Goal: Task Accomplishment & Management: Manage account settings

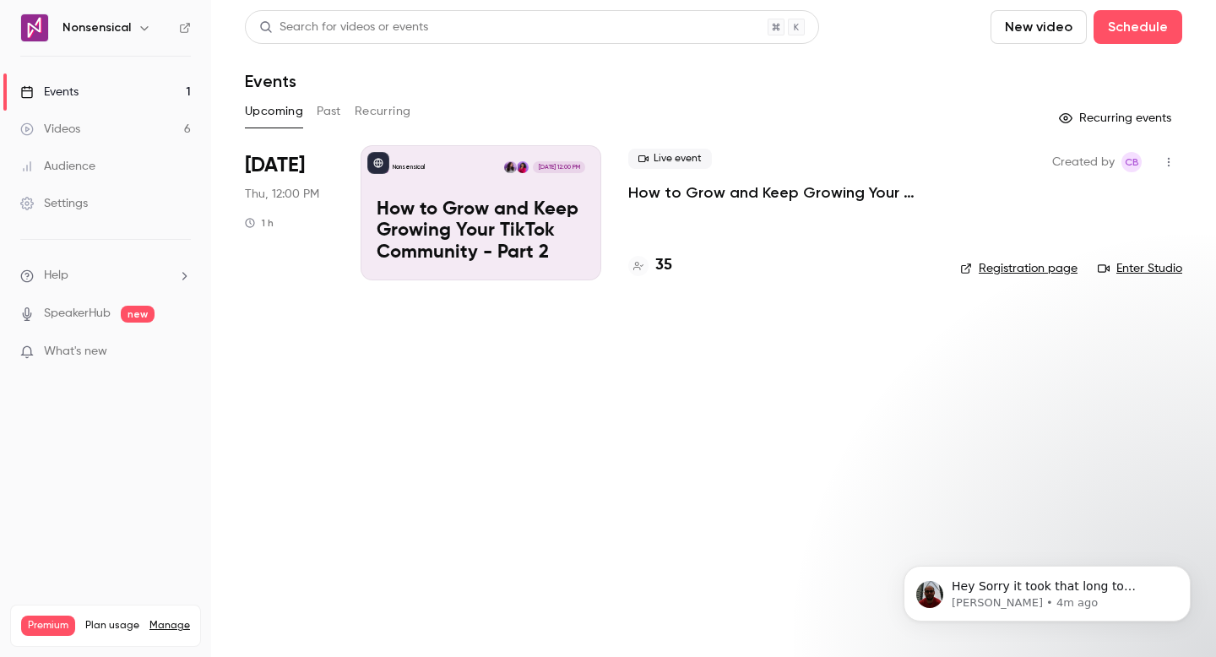
click at [471, 177] on div "Nonsensical [DATE] 12:00 PM How to Grow and Keep Growing Your TikTok Community …" at bounding box center [481, 212] width 241 height 135
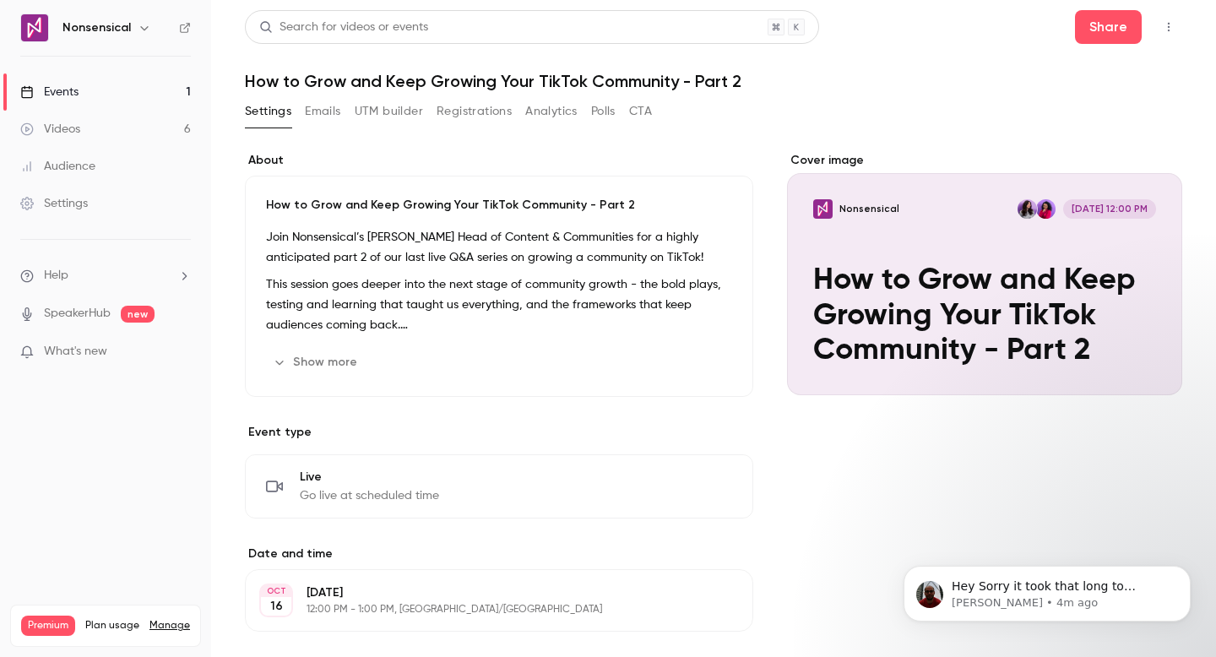
click at [469, 113] on button "Registrations" at bounding box center [474, 111] width 75 height 27
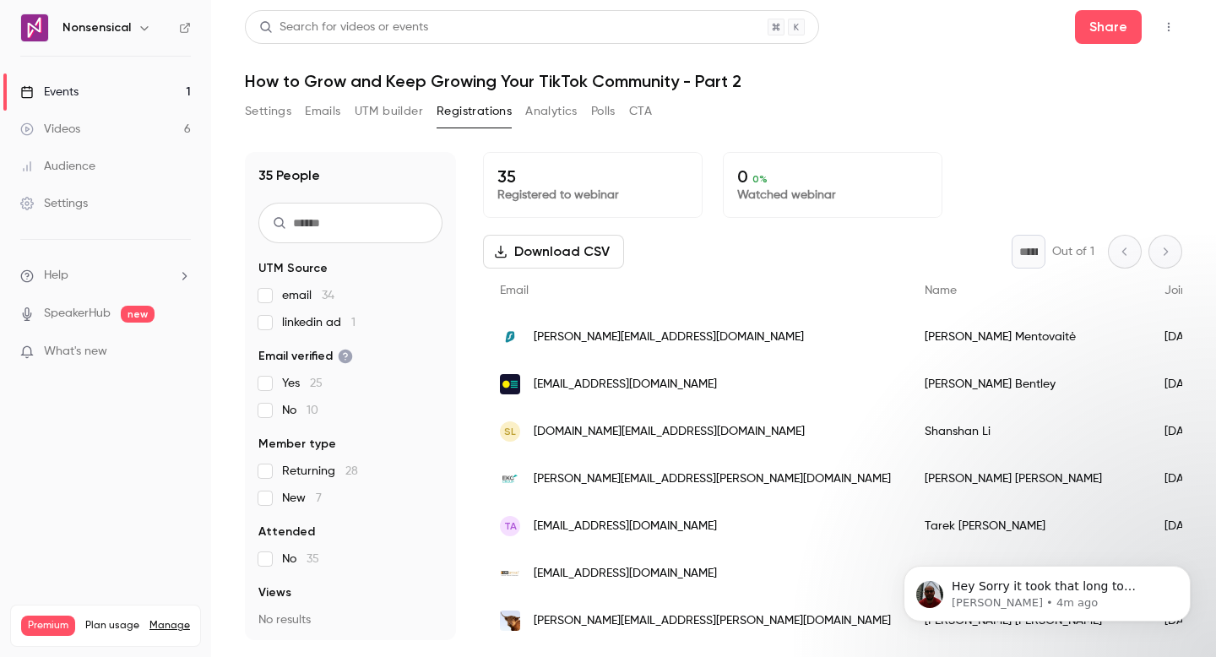
click at [396, 110] on button "UTM builder" at bounding box center [389, 111] width 68 height 27
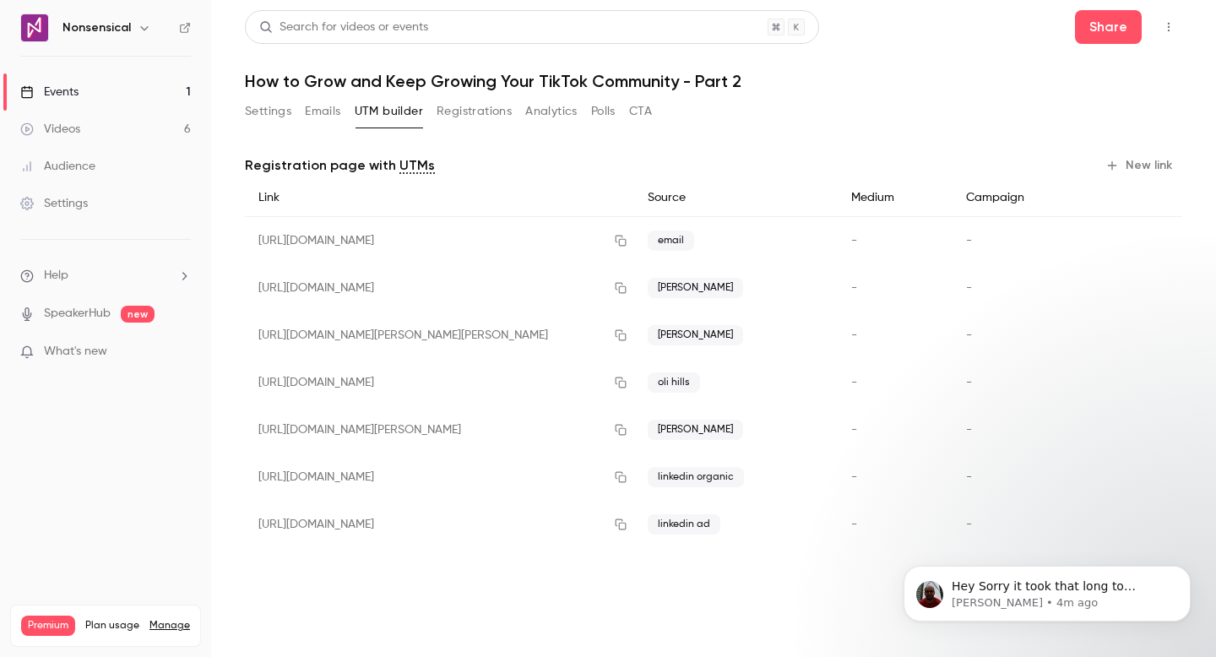
click at [458, 111] on button "Registrations" at bounding box center [474, 111] width 75 height 27
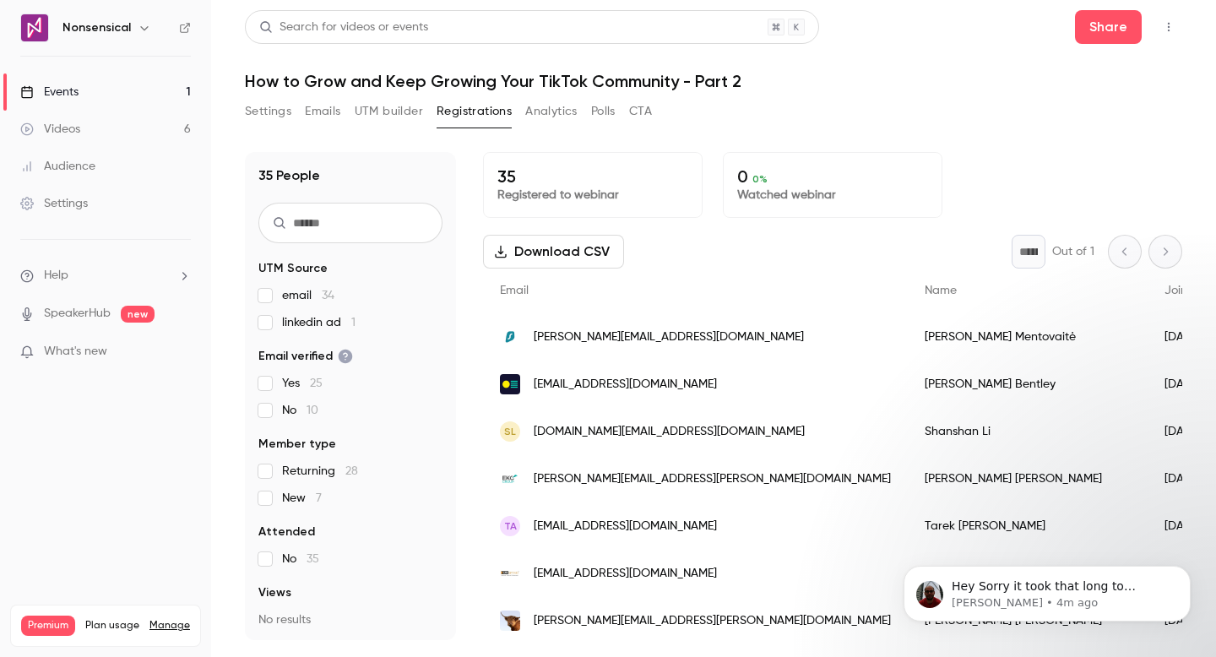
click at [330, 110] on button "Emails" at bounding box center [322, 111] width 35 height 27
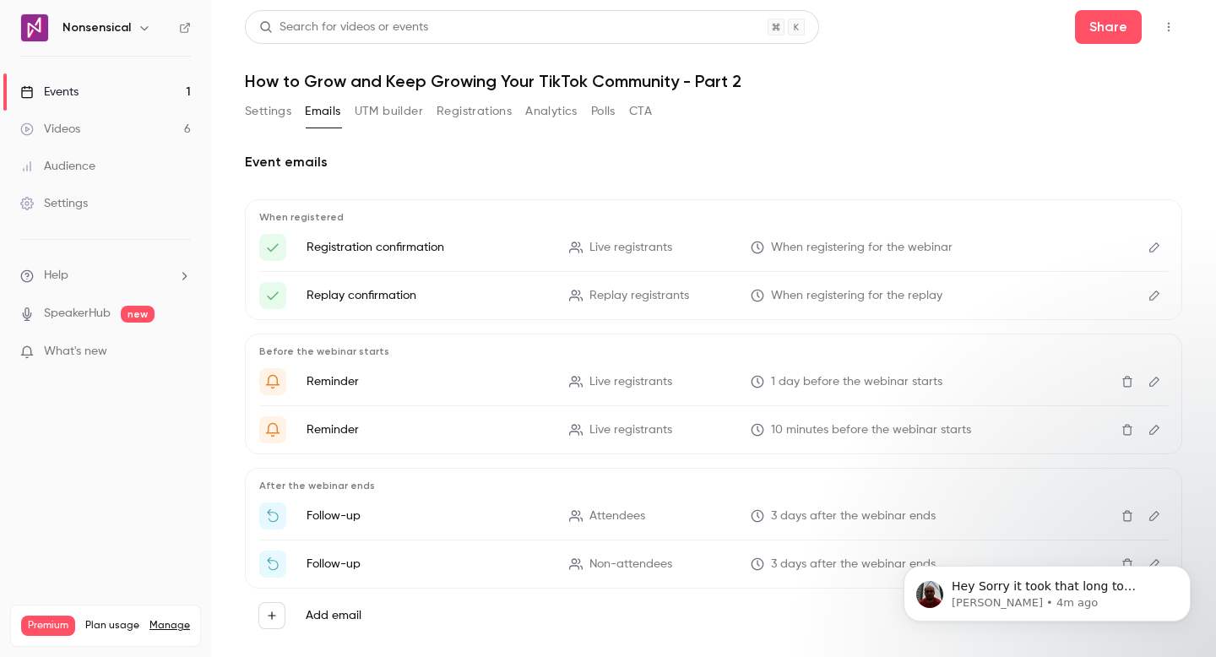
click at [390, 106] on button "UTM builder" at bounding box center [389, 111] width 68 height 27
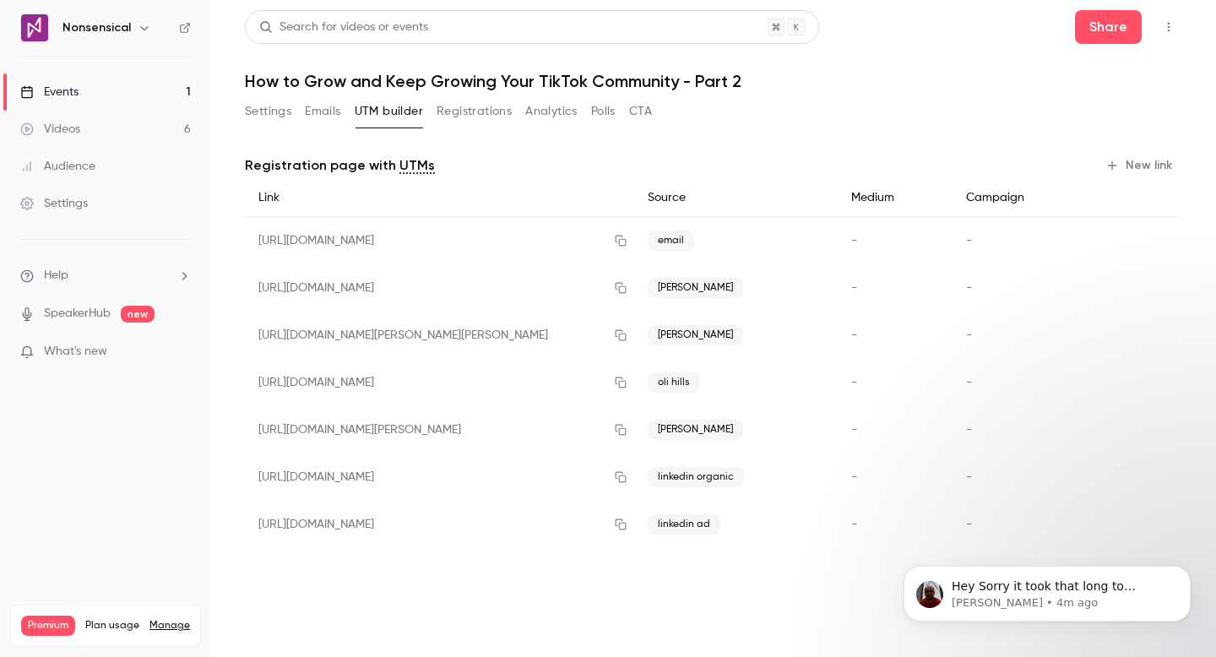
click at [481, 127] on div "Settings Emails UTM builder Registrations Analytics Polls CTA" at bounding box center [448, 115] width 407 height 34
click at [484, 111] on button "Registrations" at bounding box center [474, 111] width 75 height 27
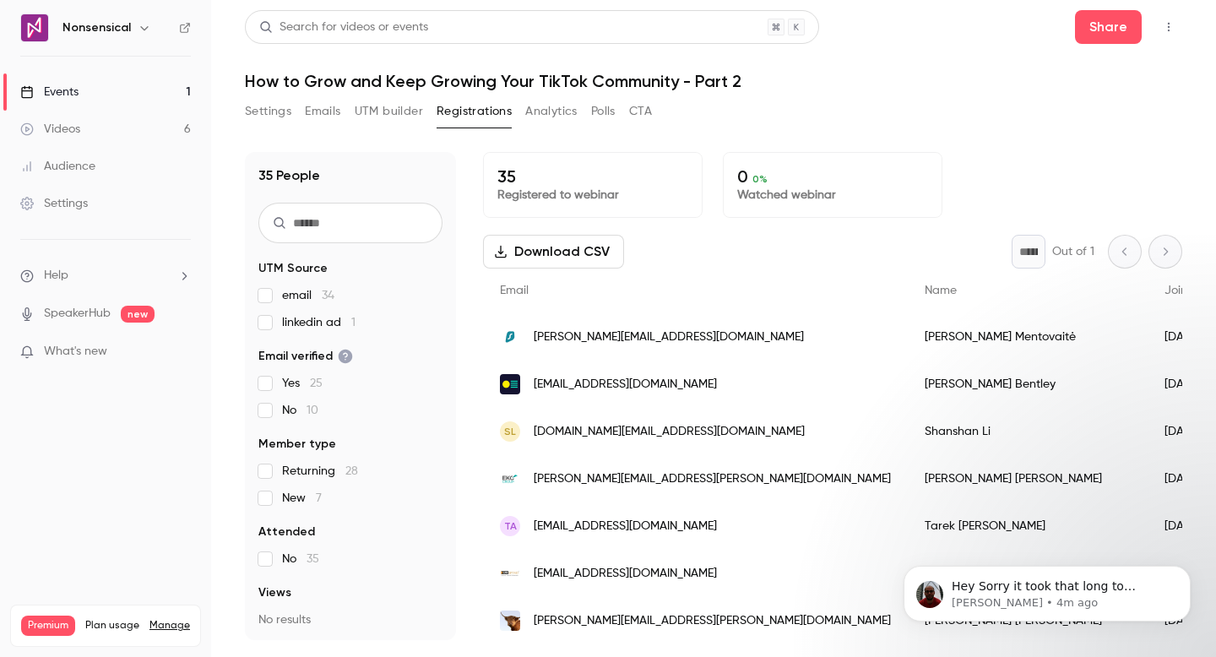
click at [381, 111] on button "UTM builder" at bounding box center [389, 111] width 68 height 27
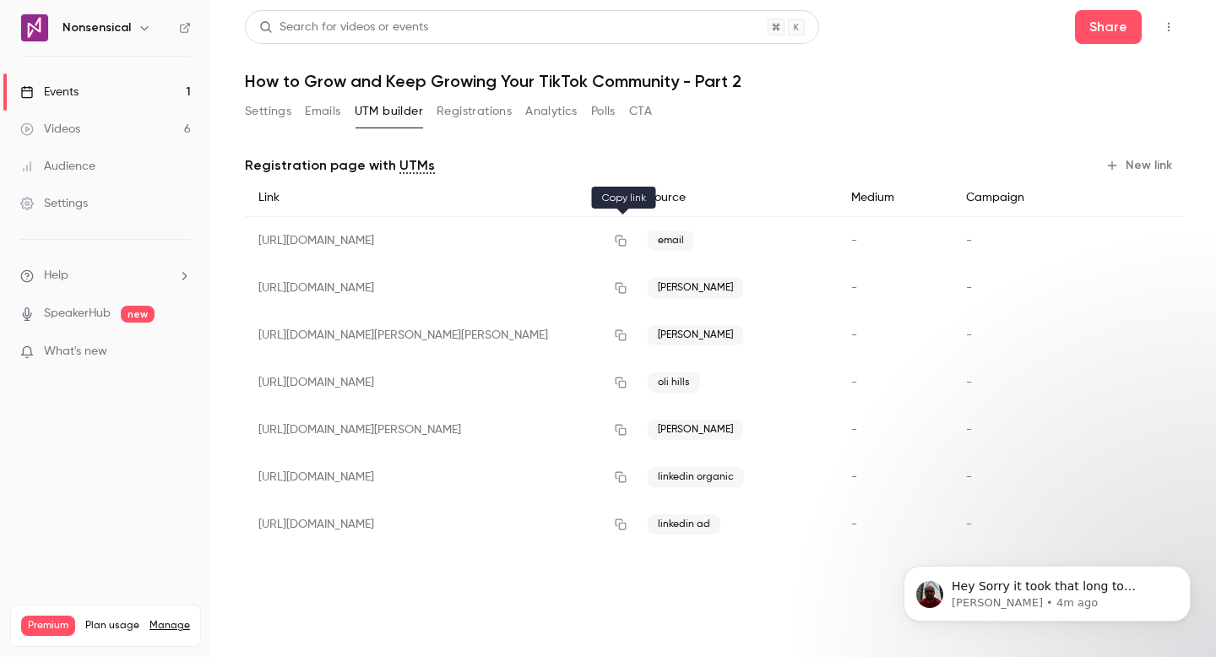
click at [622, 239] on icon "button" at bounding box center [621, 241] width 11 height 11
